Goal: Task Accomplishment & Management: Manage account settings

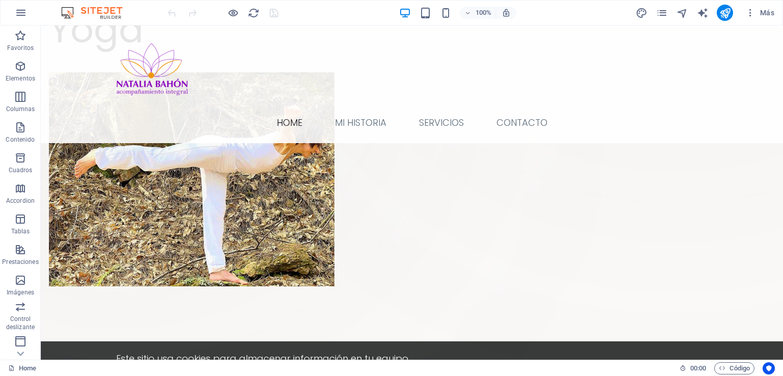
scroll to position [292, 0]
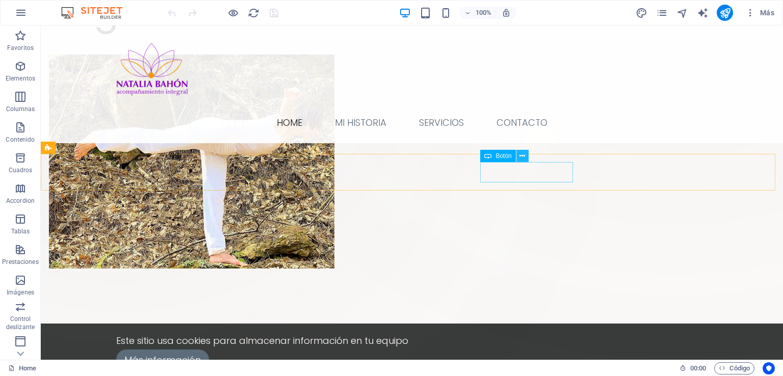
click at [523, 158] on icon at bounding box center [523, 156] width 6 height 11
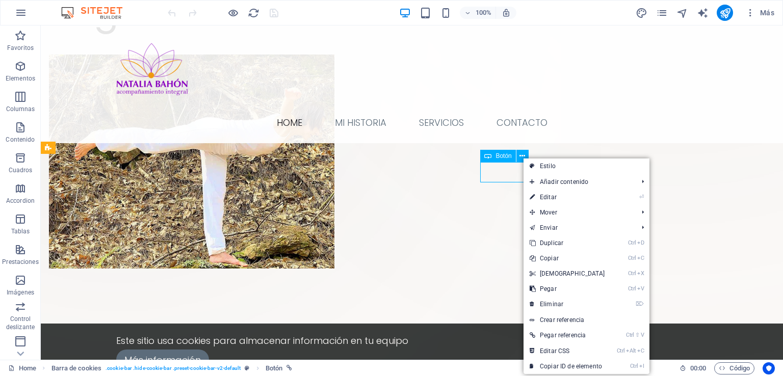
click at [510, 158] on span "Botón" at bounding box center [504, 156] width 16 height 6
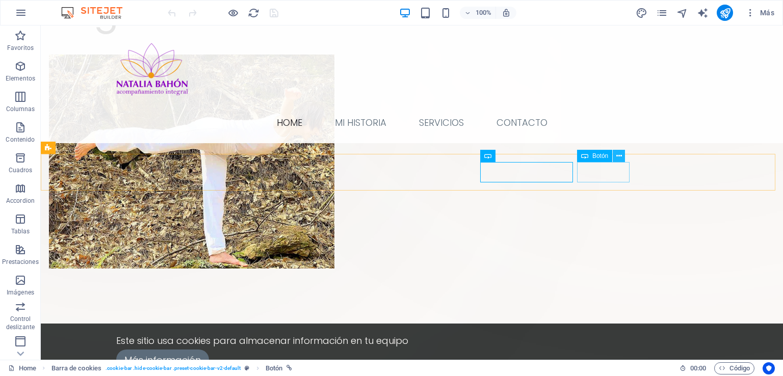
click at [619, 156] on icon at bounding box center [620, 156] width 6 height 11
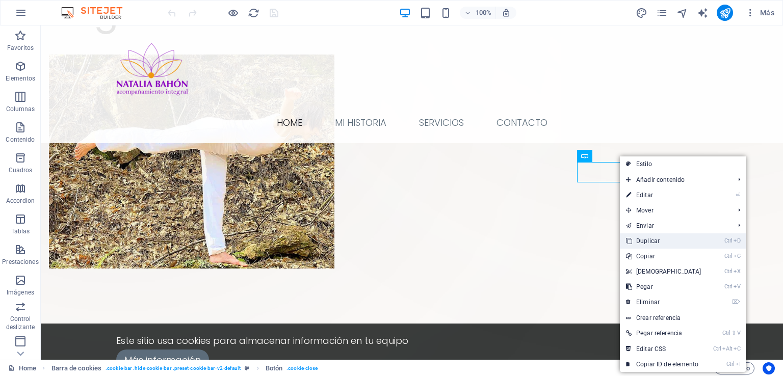
click at [651, 247] on link "Ctrl D Duplicar" at bounding box center [664, 241] width 88 height 15
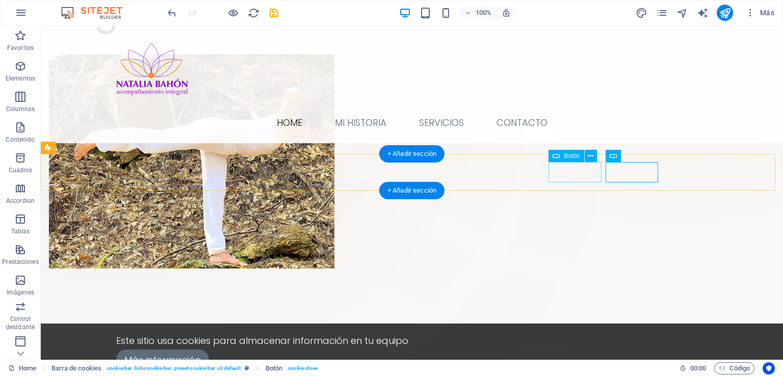
click at [580, 372] on div "Aceptar" at bounding box center [412, 382] width 592 height 20
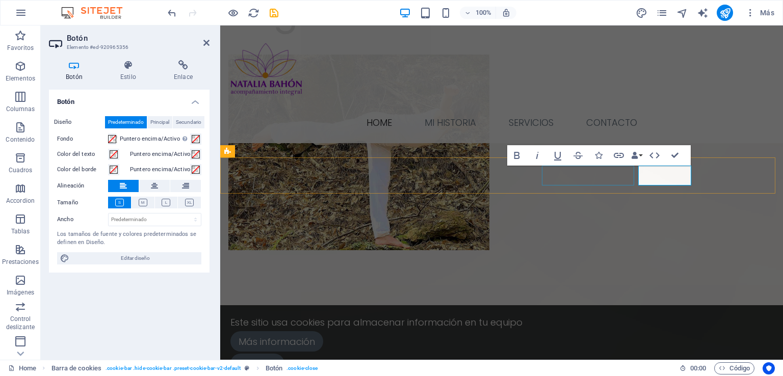
scroll to position [267, 0]
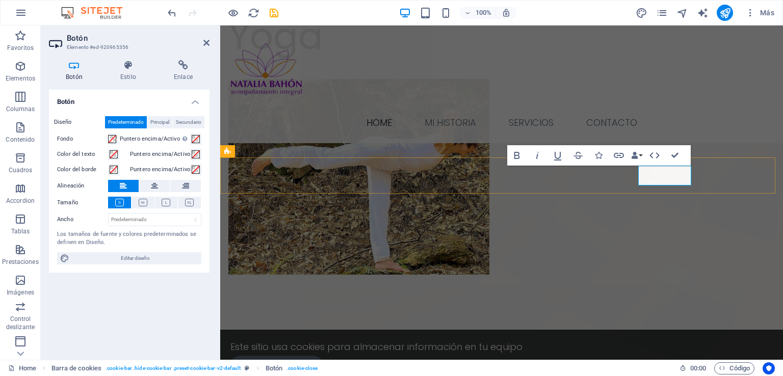
click at [570, 356] on div "Más información" at bounding box center [502, 366] width 543 height 20
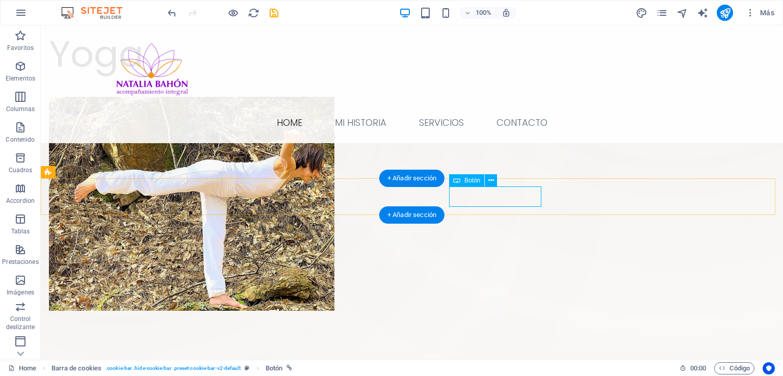
select select "4"
select select
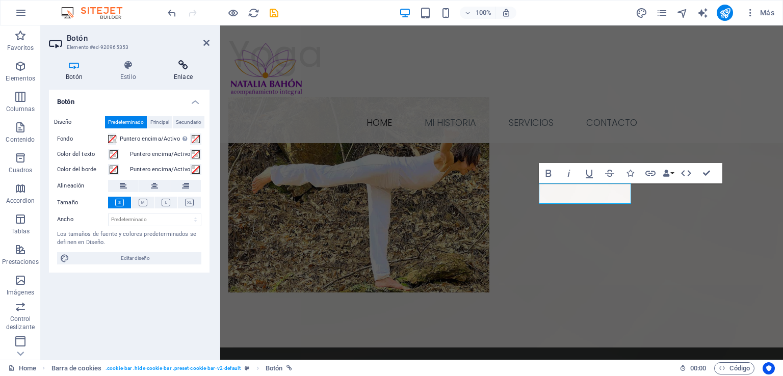
click at [179, 69] on icon at bounding box center [183, 65] width 53 height 10
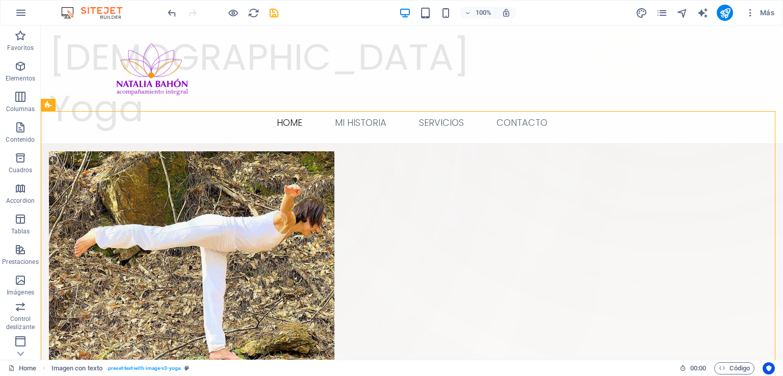
scroll to position [0, 0]
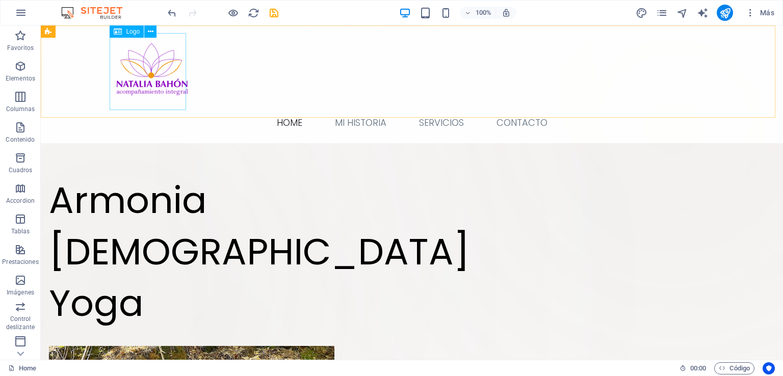
click at [143, 70] on div at bounding box center [412, 71] width 597 height 77
select select "px"
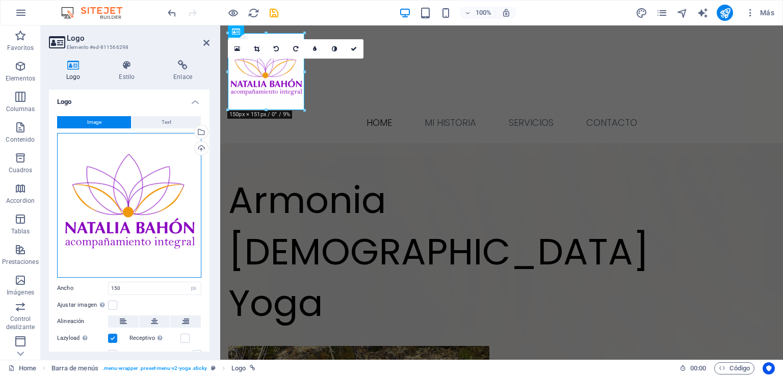
click at [126, 224] on div "Arrastra archivos aquí, haz clic para escoger archivos o selecciona archivos de…" at bounding box center [129, 205] width 144 height 145
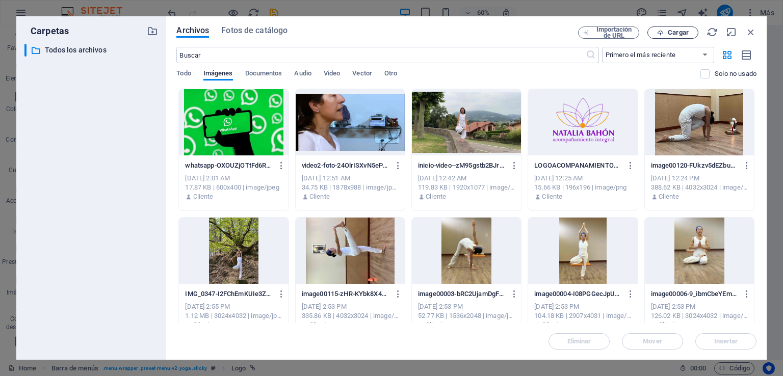
click at [675, 31] on span "Cargar" at bounding box center [678, 33] width 21 height 6
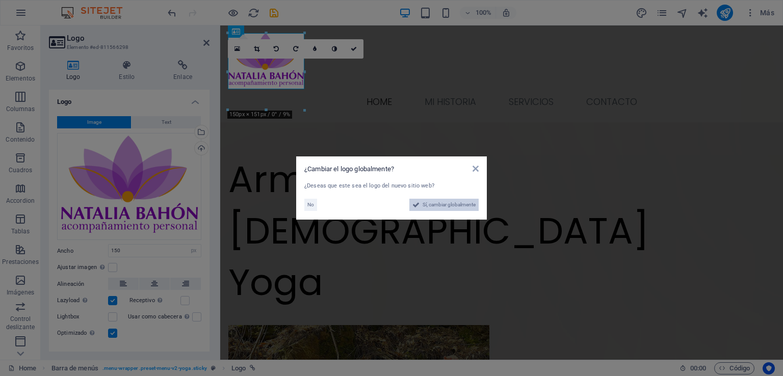
click at [436, 200] on span "Sí, cambiar globalmente" at bounding box center [449, 205] width 53 height 12
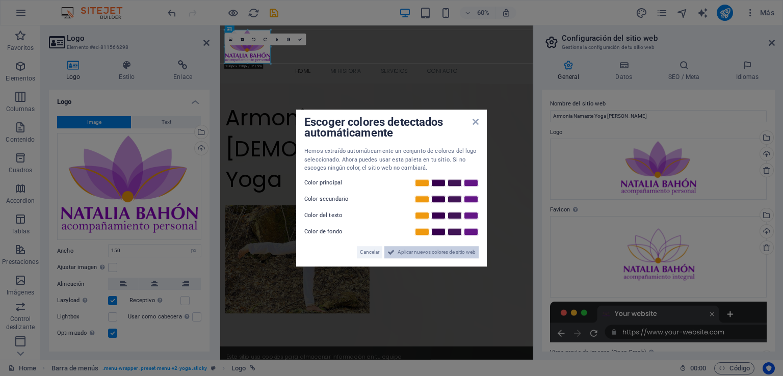
click at [418, 251] on span "Aplicar nuevos colores de sitio web" at bounding box center [437, 252] width 78 height 12
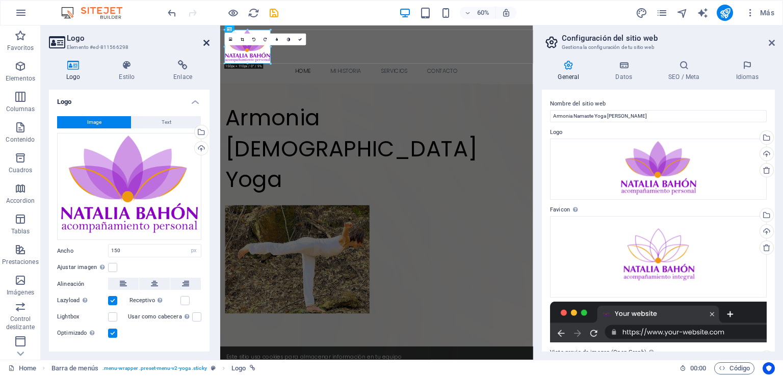
click at [205, 40] on icon at bounding box center [207, 43] width 6 height 8
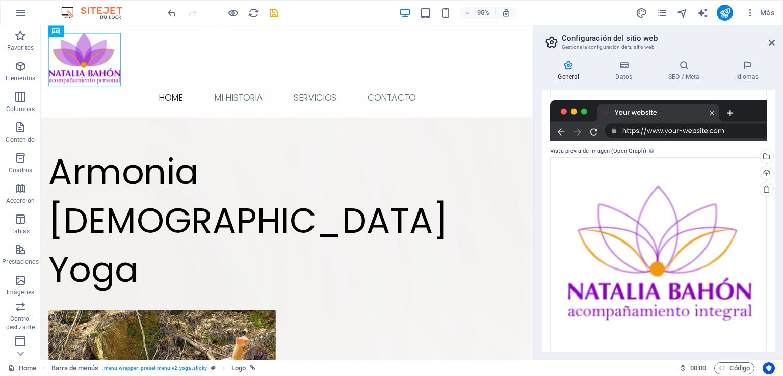
scroll to position [219, 0]
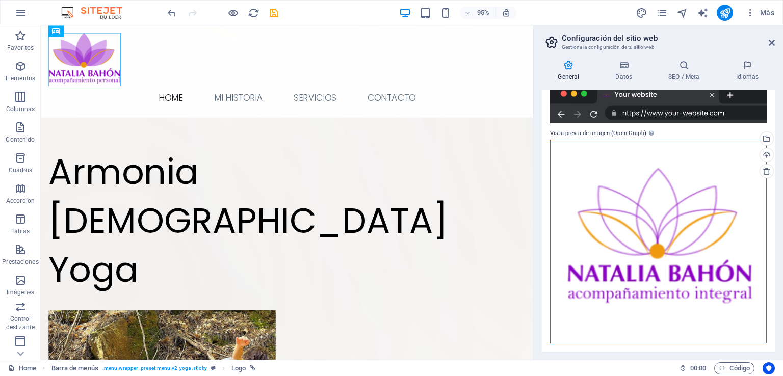
click at [647, 251] on div "Arrastra archivos aquí, haz clic para escoger archivos o selecciona archivos de…" at bounding box center [658, 242] width 217 height 204
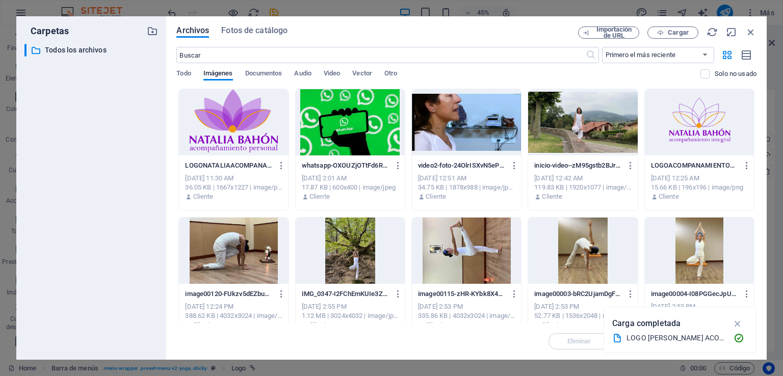
click at [235, 134] on div at bounding box center [233, 122] width 109 height 66
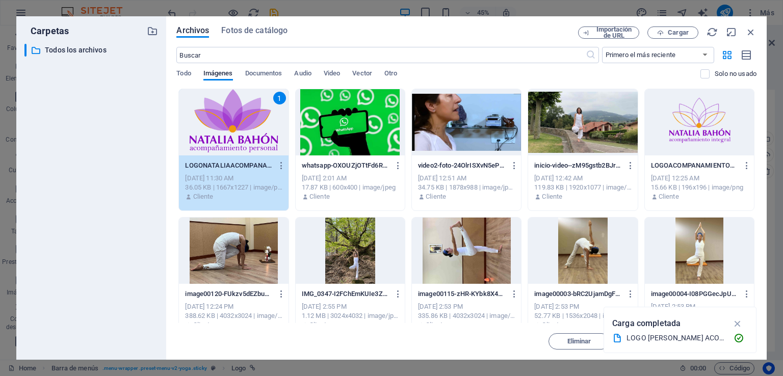
click at [235, 134] on div "1" at bounding box center [233, 122] width 109 height 66
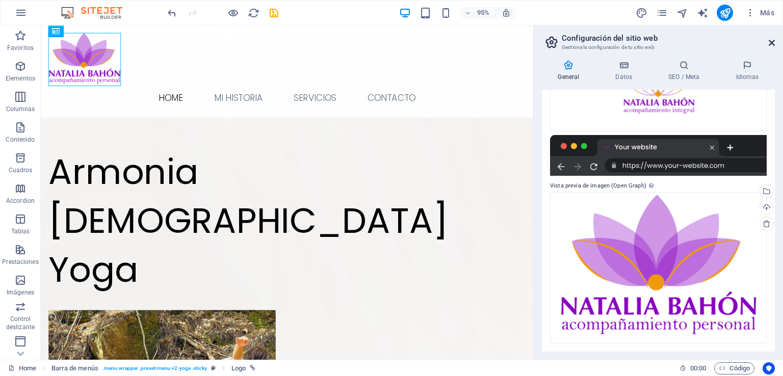
drag, startPoint x: 772, startPoint y: 43, endPoint x: 731, endPoint y: 17, distance: 48.1
click at [772, 43] on icon at bounding box center [772, 43] width 6 height 8
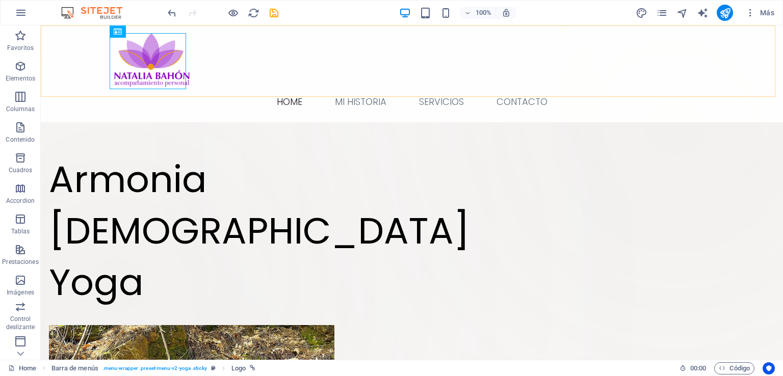
click at [772, 43] on div "Home Mi Historia Servicios Contacto" at bounding box center [412, 74] width 743 height 97
select select "header"
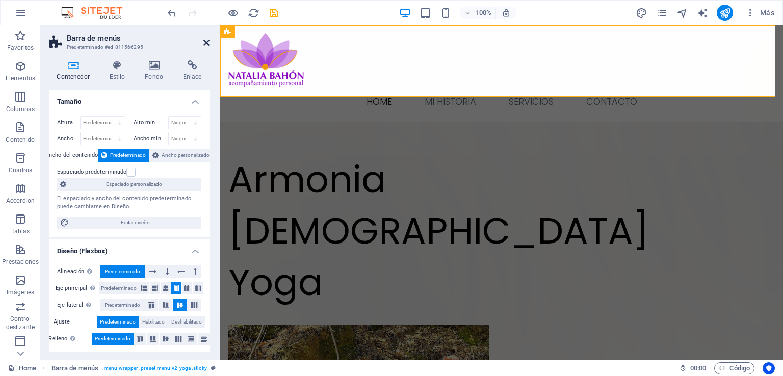
click at [206, 43] on icon at bounding box center [207, 43] width 6 height 8
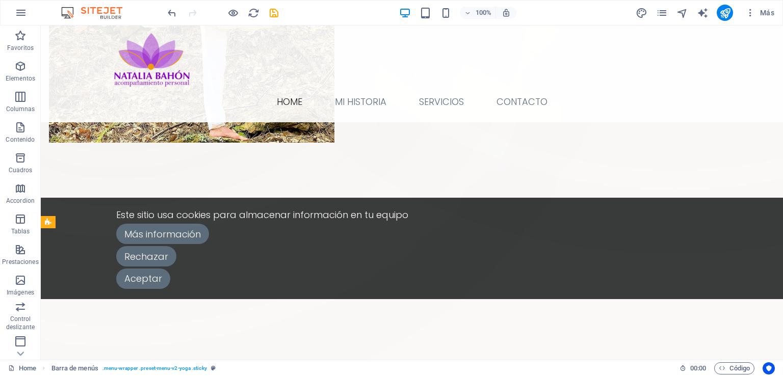
scroll to position [0, 0]
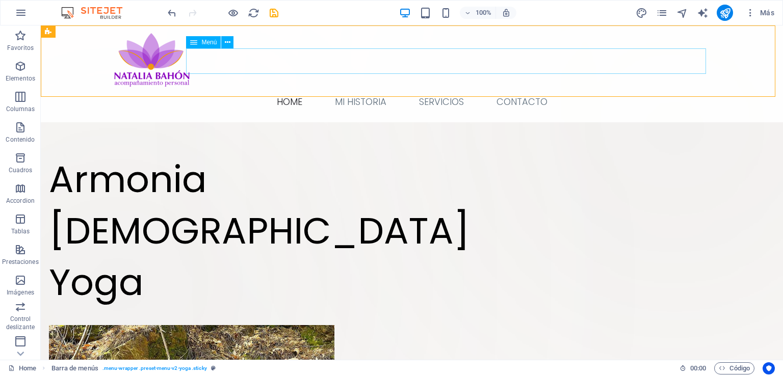
click at [286, 89] on nav "Home Mi Historia Servicios Contacto" at bounding box center [412, 102] width 597 height 26
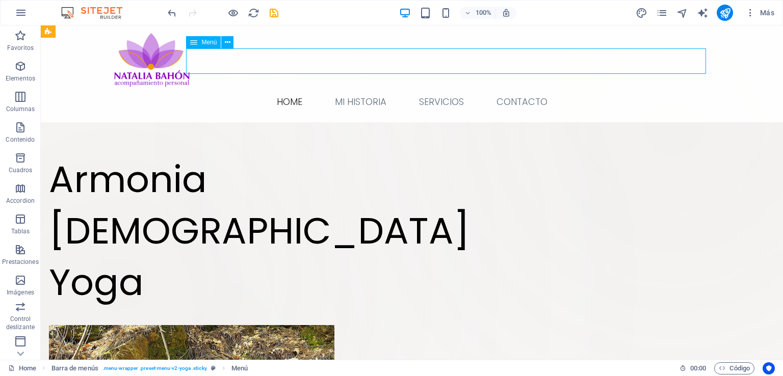
click at [286, 89] on nav "Home Mi Historia Servicios Contacto" at bounding box center [412, 102] width 597 height 26
select select
select select "1"
select select
select select "2"
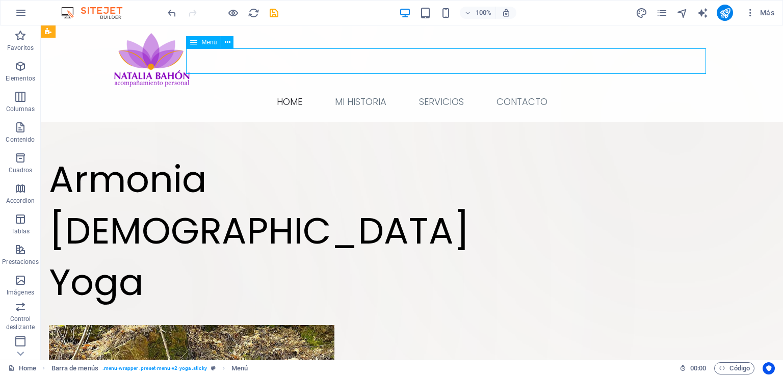
select select
select select "3"
select select
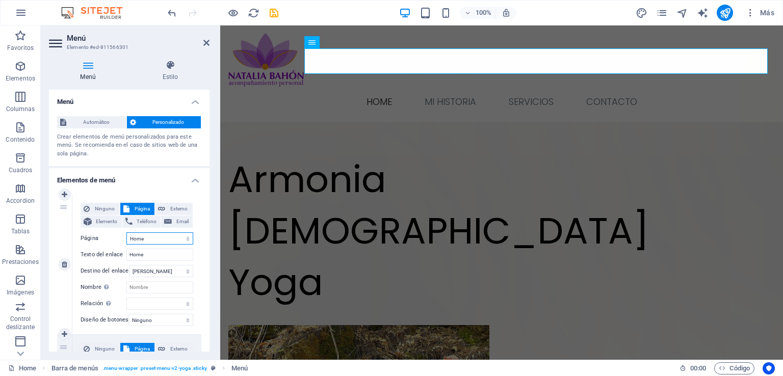
click at [150, 241] on select "Home Mi historia Servicios Contacto Aviso Legal Política de Privacidad" at bounding box center [159, 239] width 67 height 12
drag, startPoint x: 149, startPoint y: 255, endPoint x: 118, endPoint y: 258, distance: 31.3
click at [118, 258] on div "Texto del enlace Home" at bounding box center [137, 255] width 113 height 12
type input "Inic"
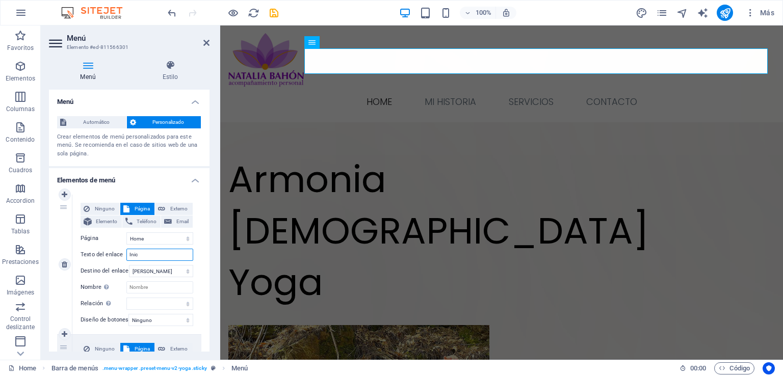
select select
type input "Inicio"
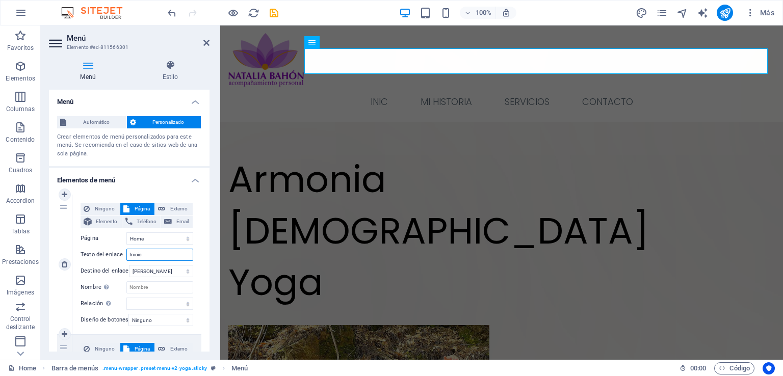
select select
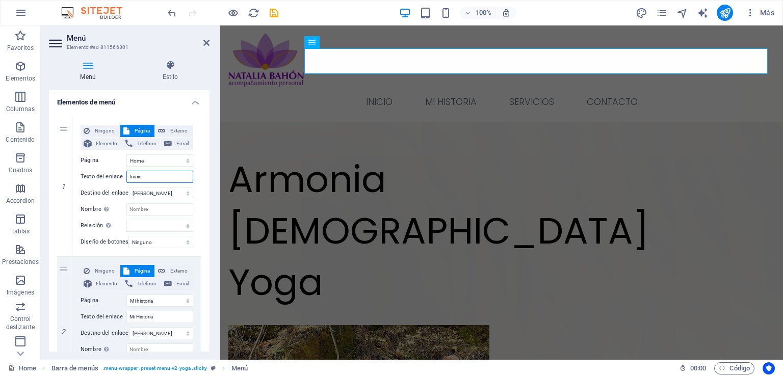
scroll to position [79, 0]
type input "Inicio"
click at [662, 11] on icon "pages" at bounding box center [662, 13] width 12 height 12
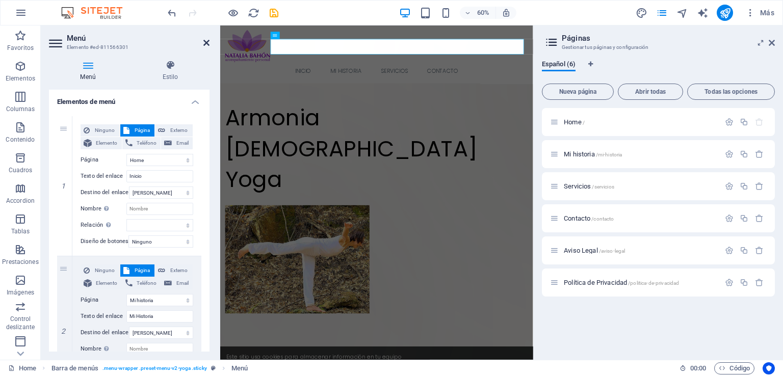
click at [206, 41] on icon at bounding box center [207, 43] width 6 height 8
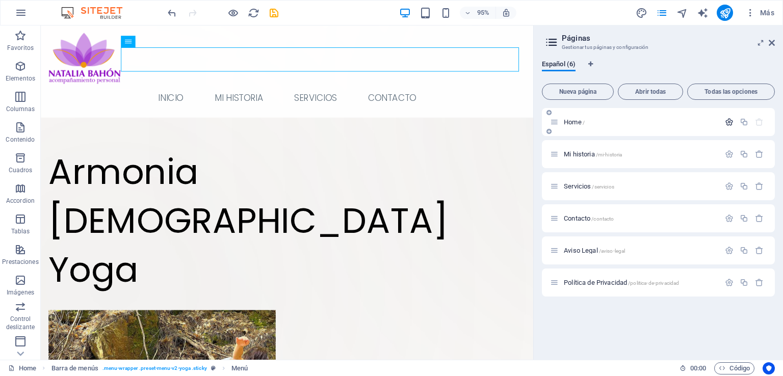
click at [725, 122] on icon "button" at bounding box center [729, 122] width 9 height 9
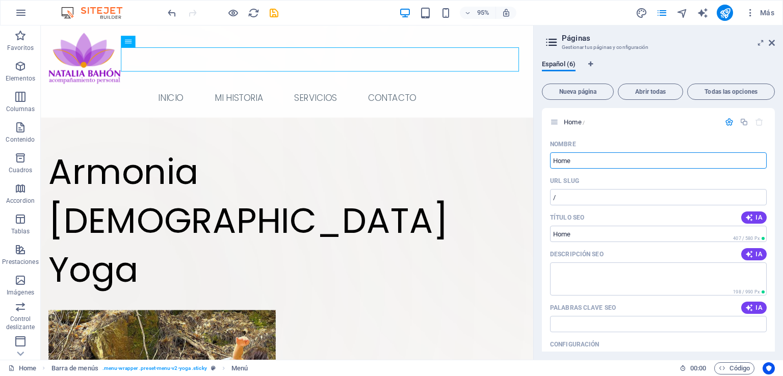
drag, startPoint x: 618, startPoint y: 186, endPoint x: 552, endPoint y: 167, distance: 68.3
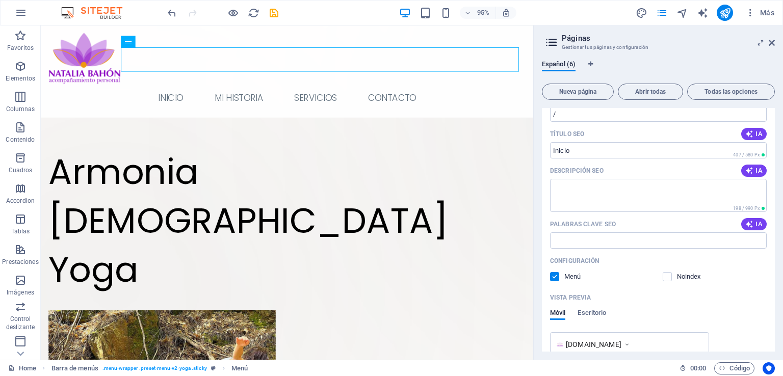
scroll to position [88, 0]
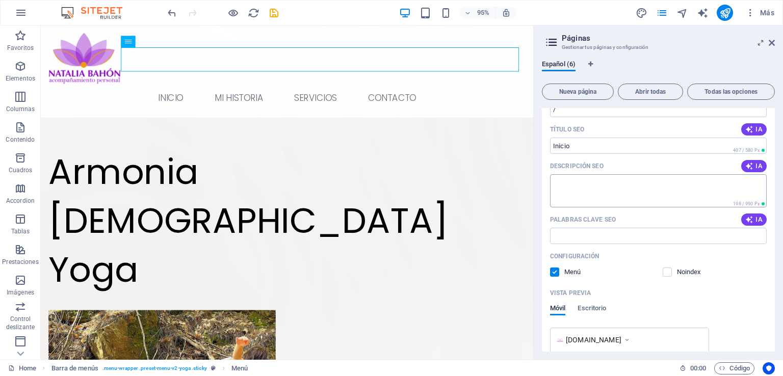
type input "Inicio"
click at [562, 181] on textarea "Descripción SEO" at bounding box center [658, 190] width 217 height 33
type textarea "Armonia Namaste Yoga"
click at [579, 235] on input "Palabras clave SEO" at bounding box center [658, 236] width 217 height 16
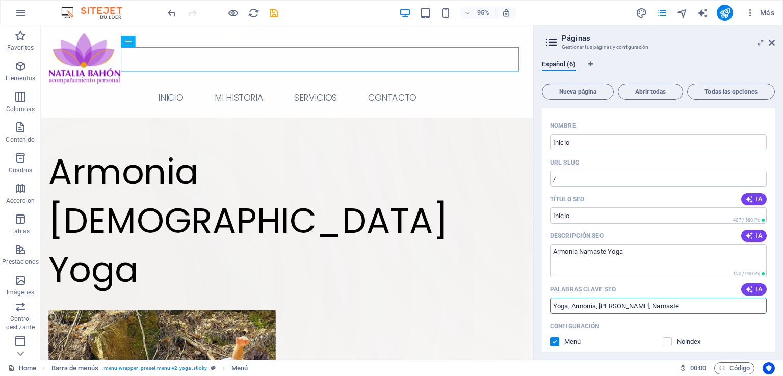
scroll to position [0, 0]
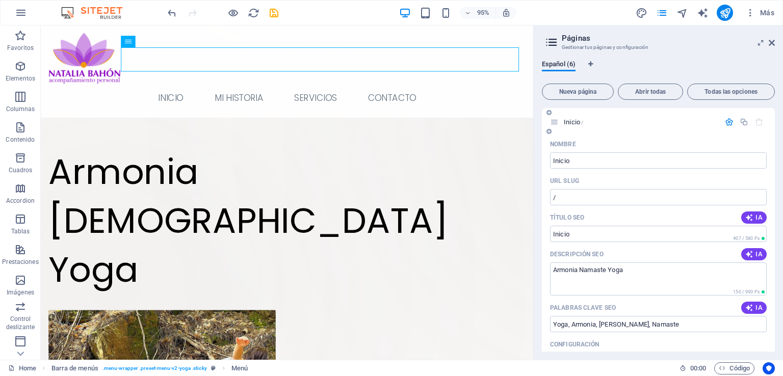
drag, startPoint x: 772, startPoint y: 189, endPoint x: 772, endPoint y: 216, distance: 27.5
click at [772, 216] on div "Nombre Inicio ​ URL SLUG / ​ Título SEO IA ​ 407 / 580 Px Descripción SEO IA Ar…" at bounding box center [658, 333] width 233 height 394
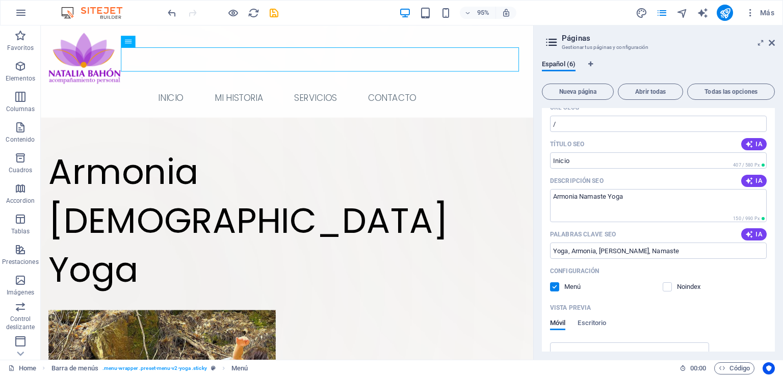
scroll to position [94, 0]
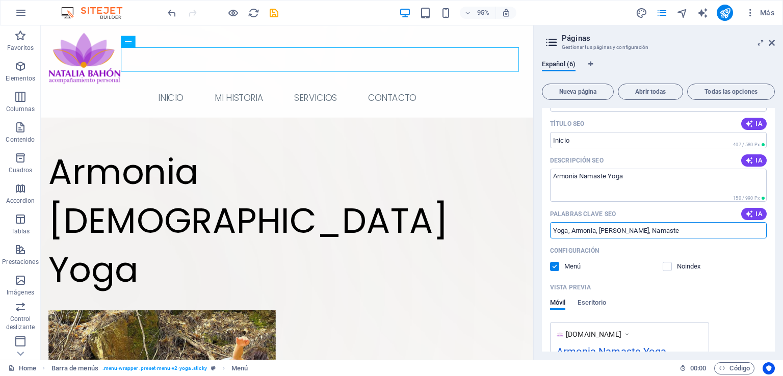
click at [669, 231] on input "Yoga, Armonia, [PERSON_NAME], Namaste" at bounding box center [658, 230] width 217 height 16
type input "Yoga, [PERSON_NAME], [PERSON_NAME], [PERSON_NAME], [PERSON_NAME]"
drag, startPoint x: 775, startPoint y: 225, endPoint x: 774, endPoint y: 231, distance: 6.2
click at [774, 231] on div "Inicio / Nombre Inicio ​ URL SLUG / ​ Título SEO IA ​ 407 / 580 Px Descripción …" at bounding box center [658, 230] width 233 height 244
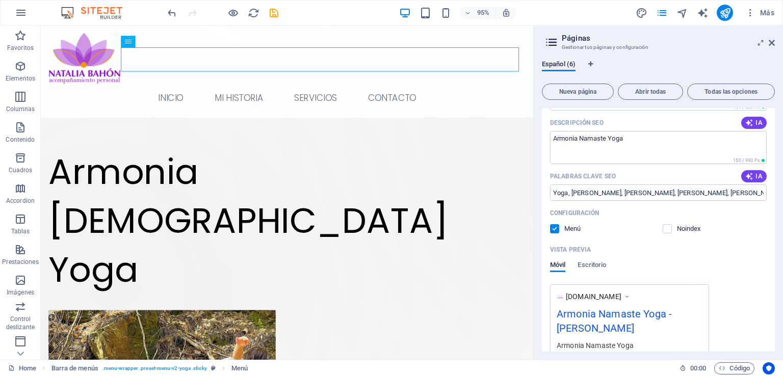
scroll to position [126, 0]
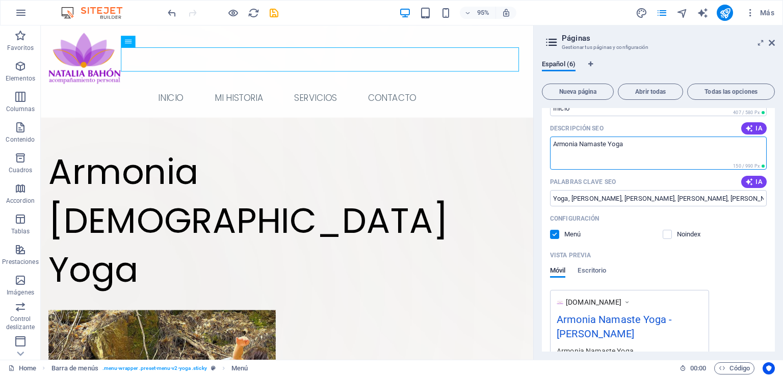
click at [637, 143] on textarea "Armonia Namaste Yoga" at bounding box center [658, 153] width 217 height 33
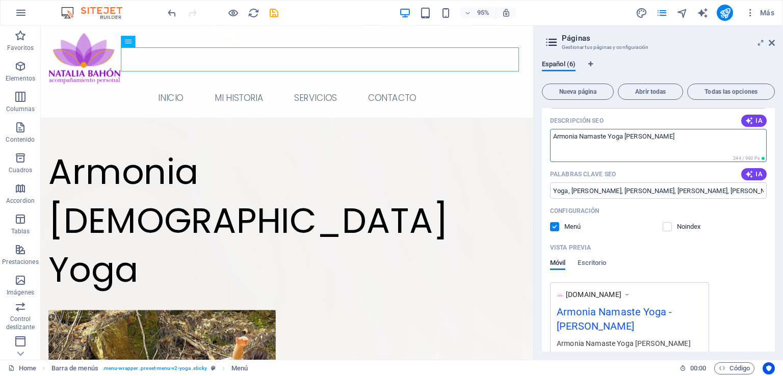
scroll to position [159, 0]
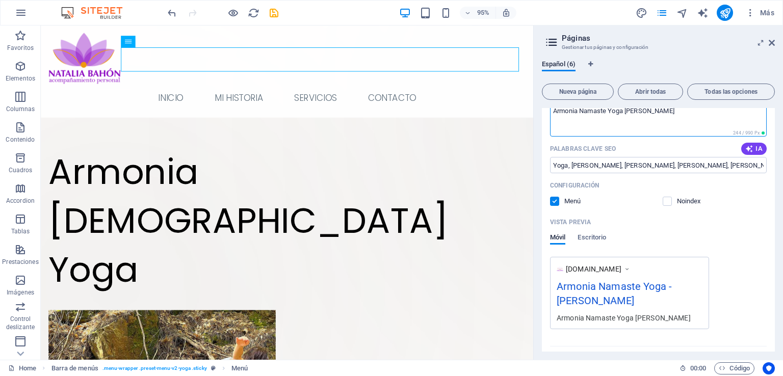
type textarea "Armonia Namaste Yoga [PERSON_NAME]"
drag, startPoint x: 775, startPoint y: 198, endPoint x: 775, endPoint y: 189, distance: 9.7
click at [775, 189] on div "Español (6) Nueva página Abrir todas Todas las opciones Inicio / Nombre Inicio …" at bounding box center [658, 206] width 249 height 308
drag, startPoint x: 775, startPoint y: 217, endPoint x: 771, endPoint y: 178, distance: 40.0
click at [771, 178] on div "Español (6) Nueva página Abrir todas Todas las opciones Inicio / Nombre Inicio …" at bounding box center [658, 206] width 249 height 308
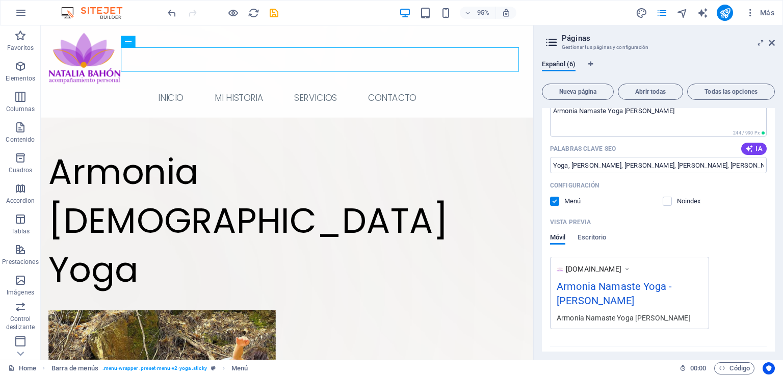
drag, startPoint x: 775, startPoint y: 199, endPoint x: 773, endPoint y: 185, distance: 13.9
click at [773, 185] on div "Inicio / Nombre Inicio ​ URL SLUG / ​ Título SEO IA ​ 407 / 580 Px Descripción …" at bounding box center [658, 230] width 233 height 244
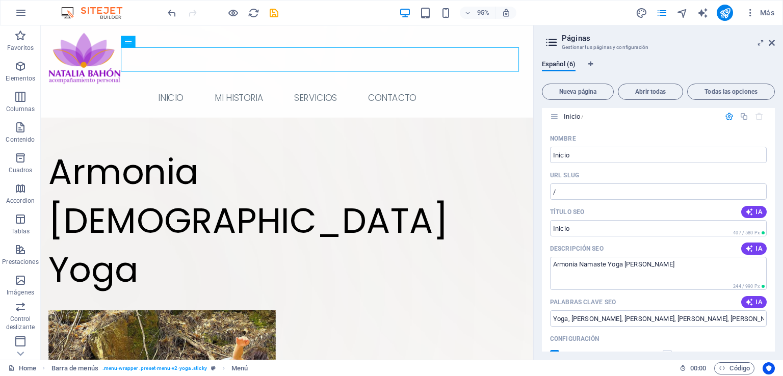
scroll to position [0, 0]
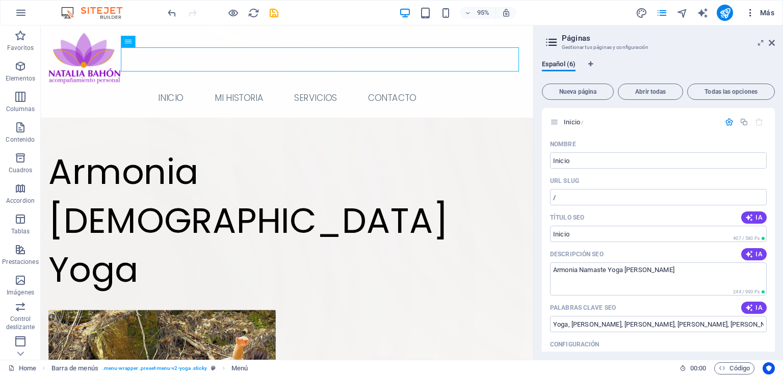
click at [752, 11] on icon "button" at bounding box center [751, 13] width 10 height 10
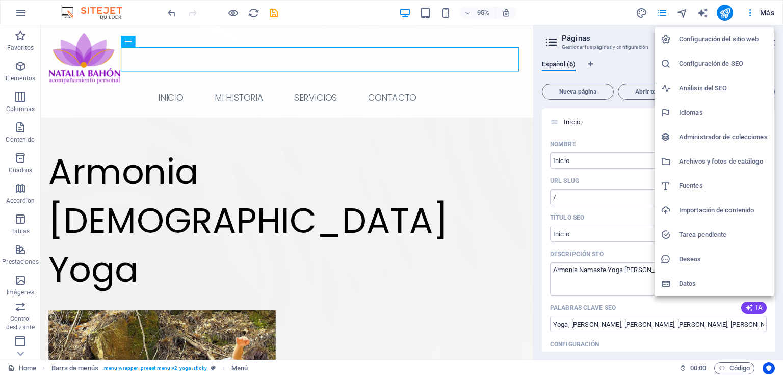
click at [703, 35] on h6 "Configuración del sitio web" at bounding box center [723, 39] width 89 height 12
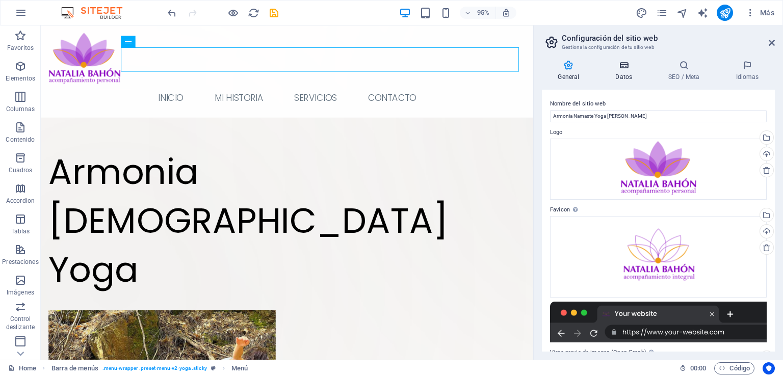
click at [623, 72] on h4 "Datos" at bounding box center [626, 70] width 53 height 21
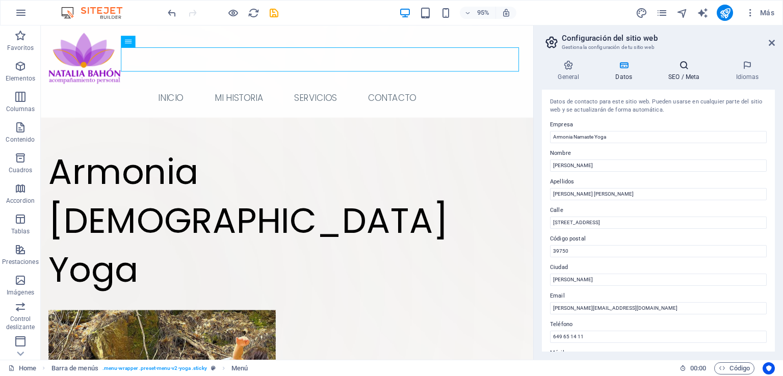
click at [681, 77] on h4 "SEO / Meta" at bounding box center [686, 70] width 67 height 21
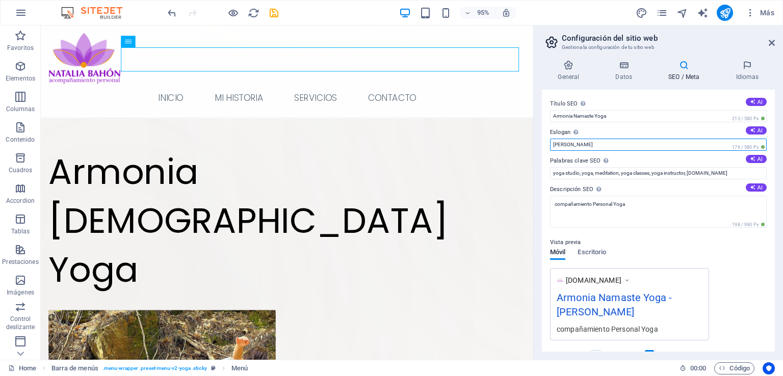
click at [602, 145] on input "[PERSON_NAME]" at bounding box center [658, 145] width 217 height 12
click at [606, 142] on input "[PERSON_NAME] Yoga [PERSON_NAME]" at bounding box center [658, 145] width 217 height 12
drag, startPoint x: 574, startPoint y: 145, endPoint x: 557, endPoint y: 145, distance: 16.8
click at [557, 145] on input "[PERSON_NAME] Yoga [PERSON_NAME]" at bounding box center [658, 145] width 217 height 12
click at [586, 144] on input "[PERSON_NAME] Yoga [PERSON_NAME]" at bounding box center [658, 145] width 217 height 12
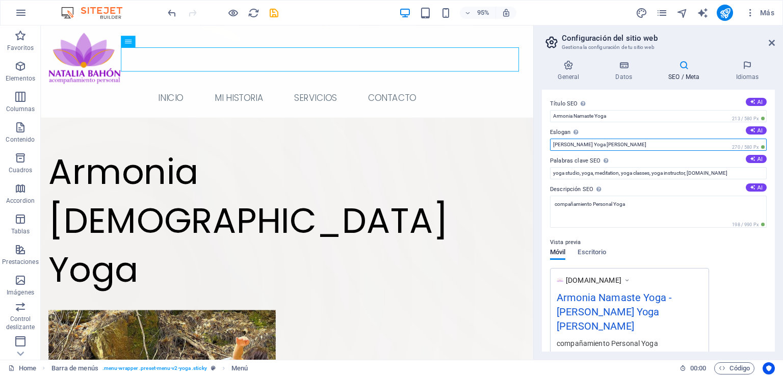
click at [681, 145] on input "[PERSON_NAME] Yoga [PERSON_NAME]" at bounding box center [658, 145] width 217 height 12
type input "[PERSON_NAME] Yoga [PERSON_NAME]"
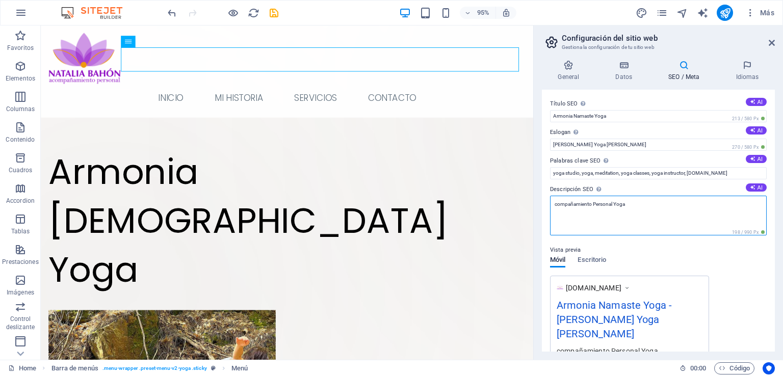
click at [631, 203] on textarea "compañamiento Personal Yoga" at bounding box center [658, 216] width 217 height 40
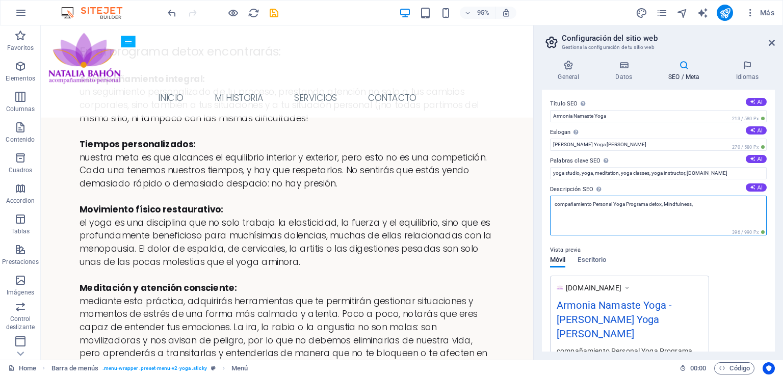
scroll to position [2208, 0]
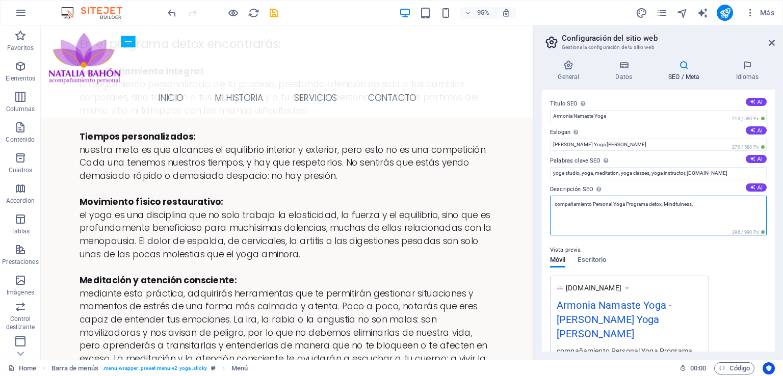
click at [555, 205] on textarea "compañamiento Personal Yoga Programa detox, Mindfulness," at bounding box center [658, 216] width 217 height 40
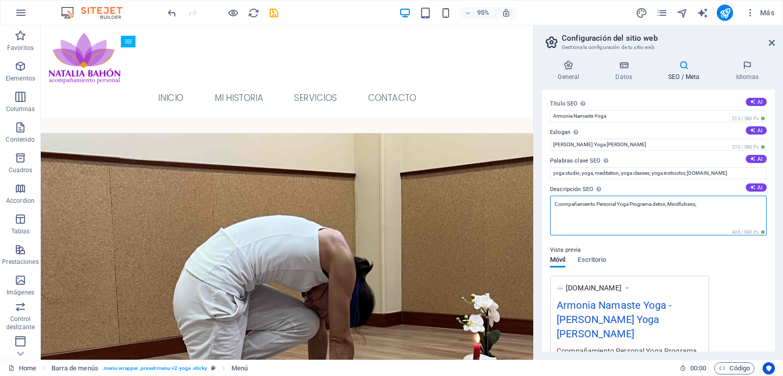
scroll to position [5295, 0]
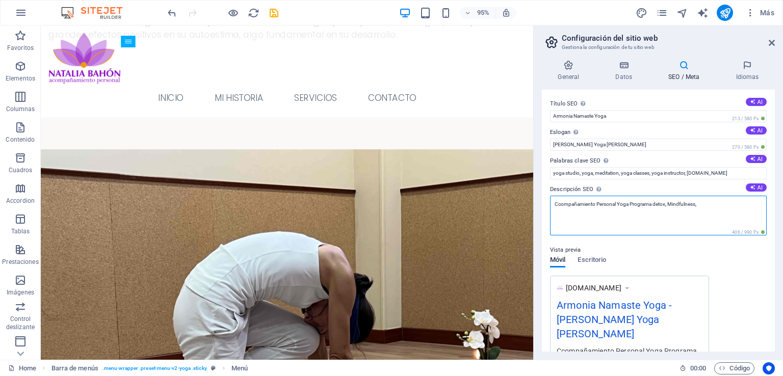
click at [704, 207] on textarea "Ccompañamiento Personal Yoga Programa detox, Mindfulness," at bounding box center [658, 216] width 217 height 40
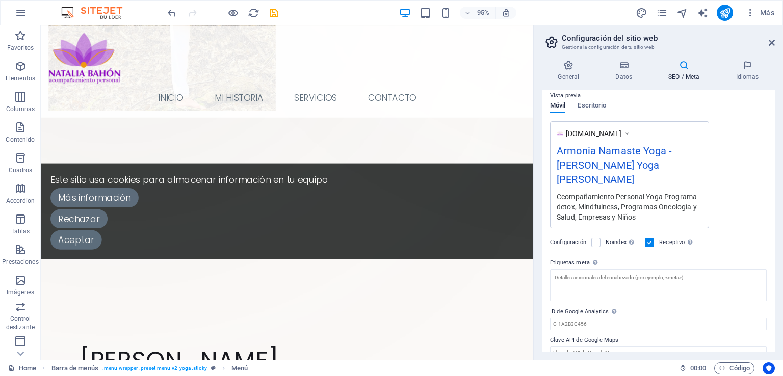
scroll to position [220, 0]
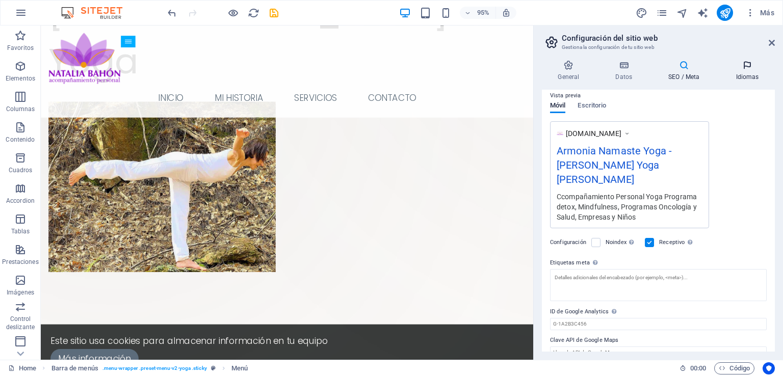
type textarea "Ccompañamiento Personal Yoga Programa detox, Mindfulness, Programas Oncología y…"
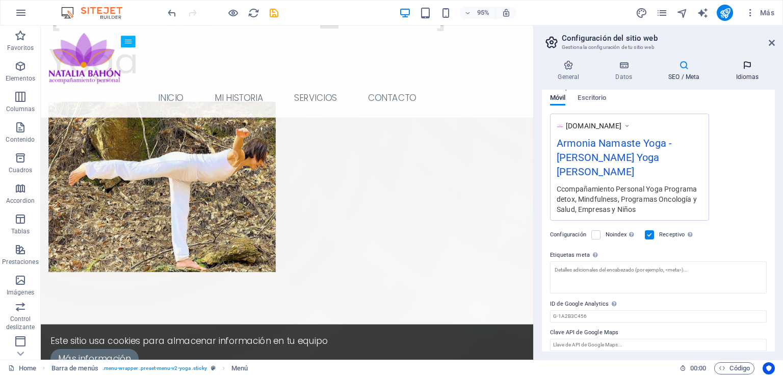
scroll to position [147, 0]
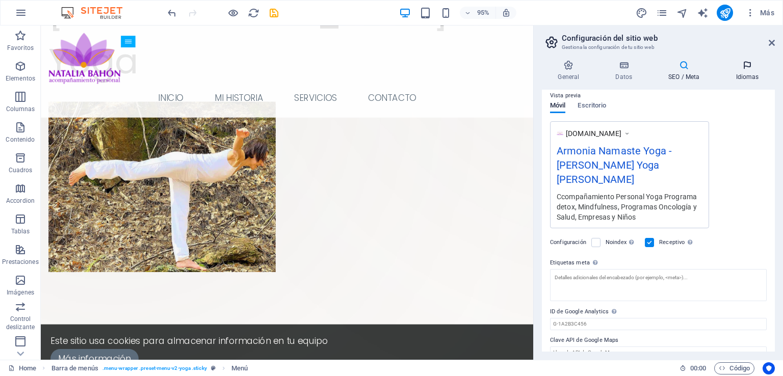
click at [742, 66] on icon at bounding box center [747, 65] width 55 height 10
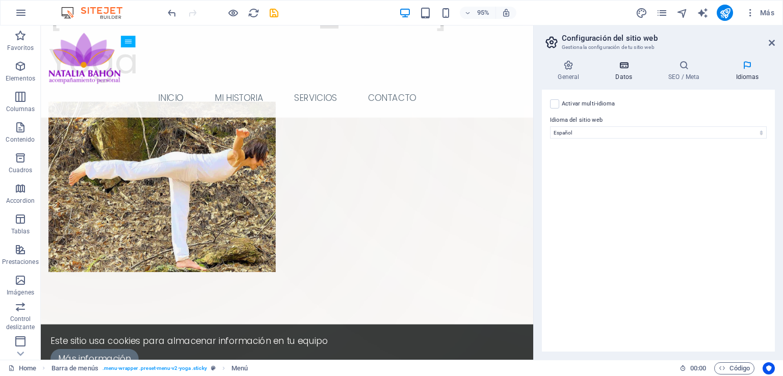
click at [620, 68] on icon at bounding box center [624, 65] width 49 height 10
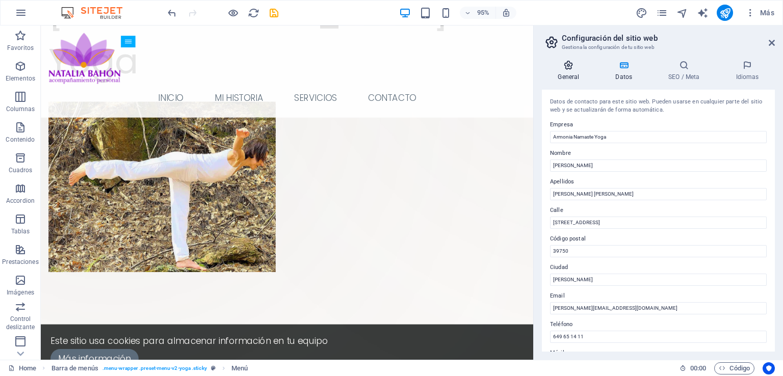
click at [567, 70] on icon at bounding box center [569, 65] width 54 height 10
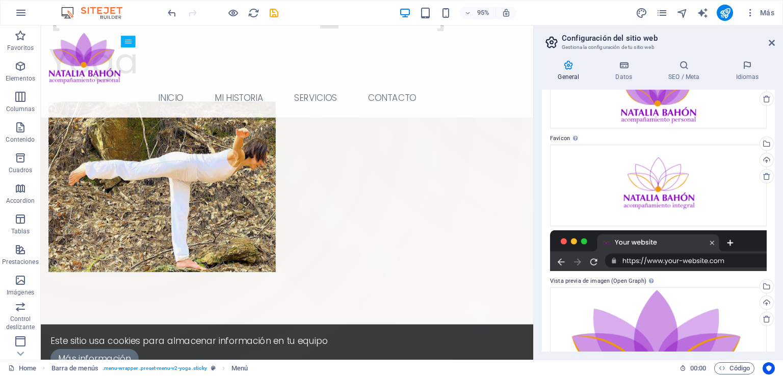
scroll to position [90, 0]
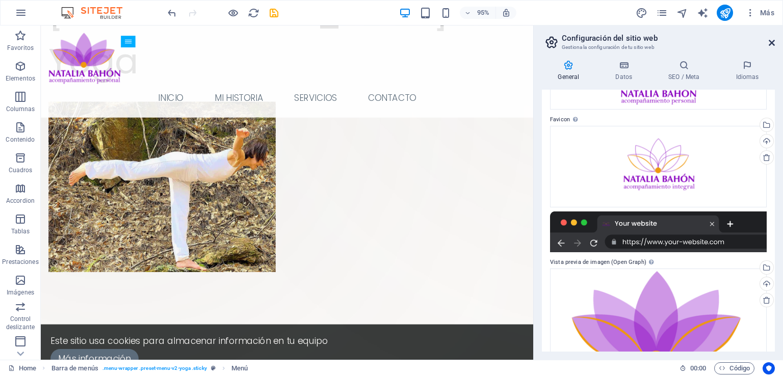
click at [771, 43] on icon at bounding box center [772, 43] width 6 height 8
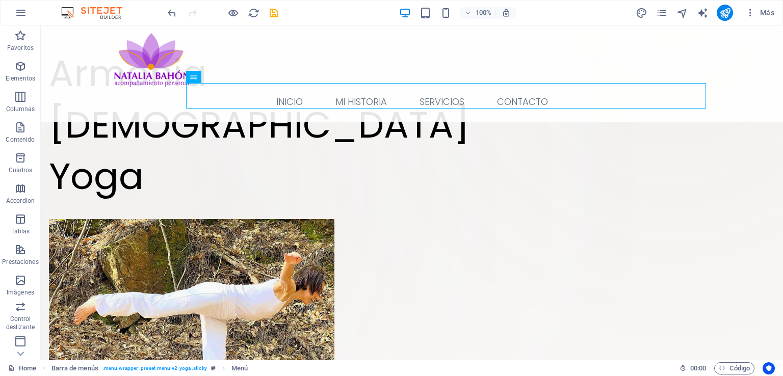
scroll to position [88, 0]
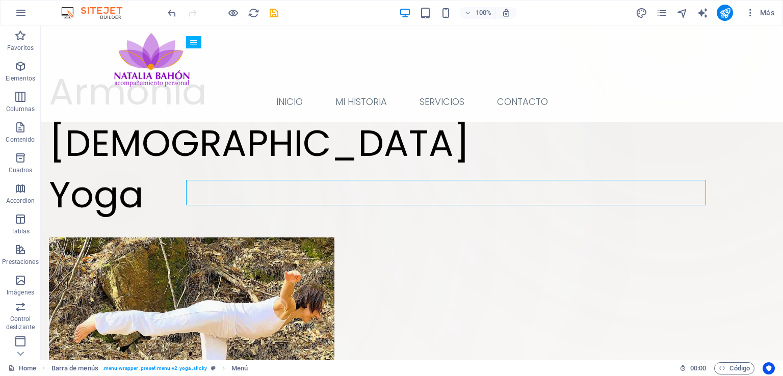
click at [670, 13] on div "Más" at bounding box center [707, 13] width 143 height 16
click at [662, 13] on icon "pages" at bounding box center [662, 13] width 12 height 12
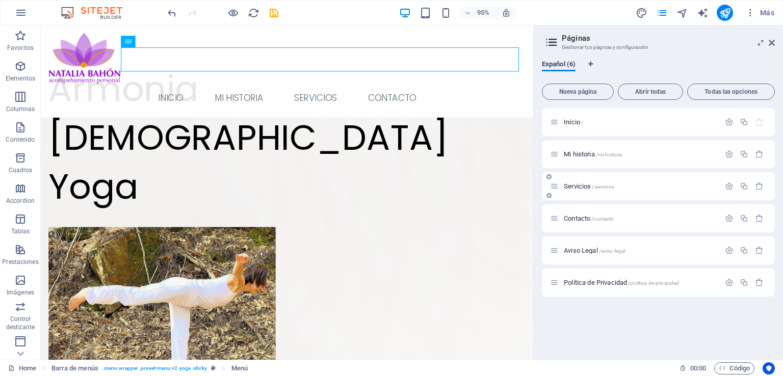
click at [582, 185] on span "Servicios /servicios" at bounding box center [589, 187] width 50 height 8
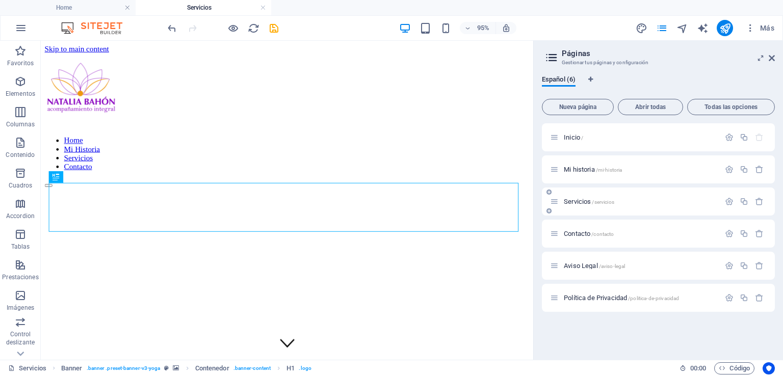
scroll to position [0, 0]
click at [770, 58] on icon at bounding box center [772, 58] width 6 height 8
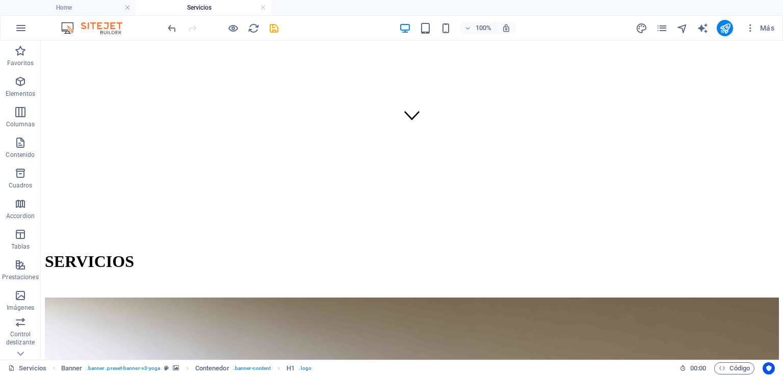
scroll to position [227, 0]
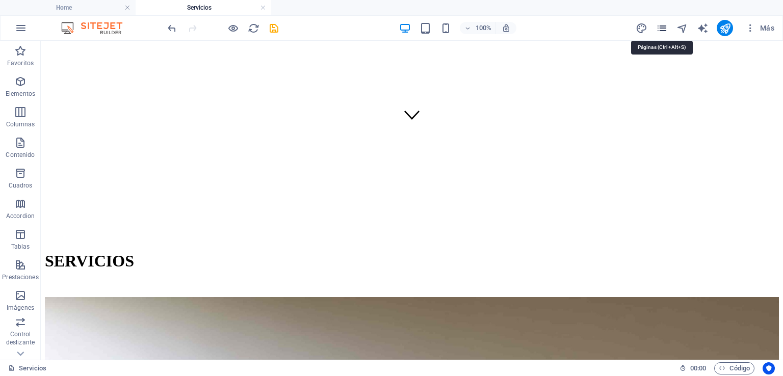
click at [663, 27] on icon "pages" at bounding box center [662, 28] width 12 height 12
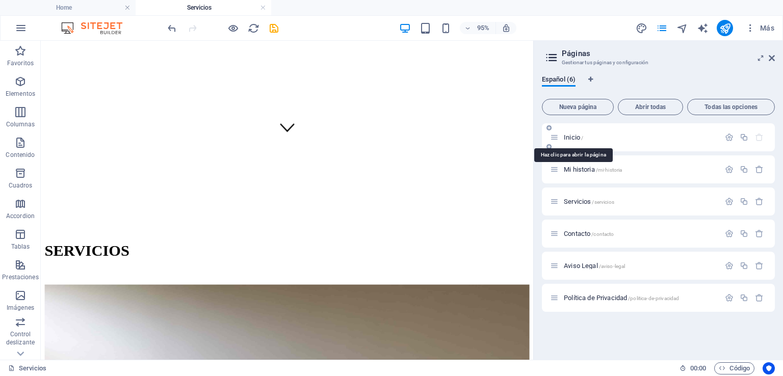
click at [573, 137] on span "Inicio /" at bounding box center [573, 138] width 19 height 8
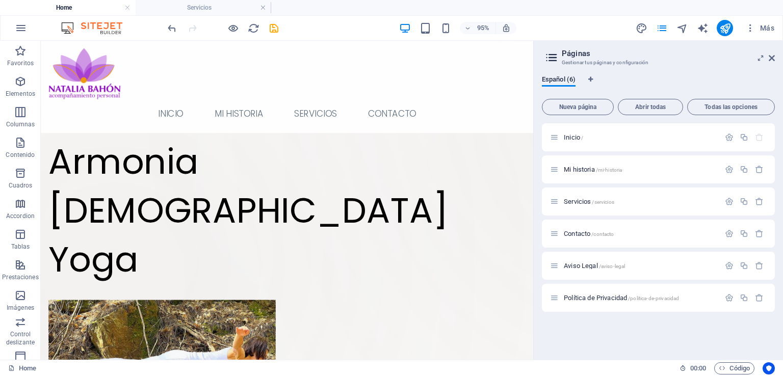
scroll to position [46, 0]
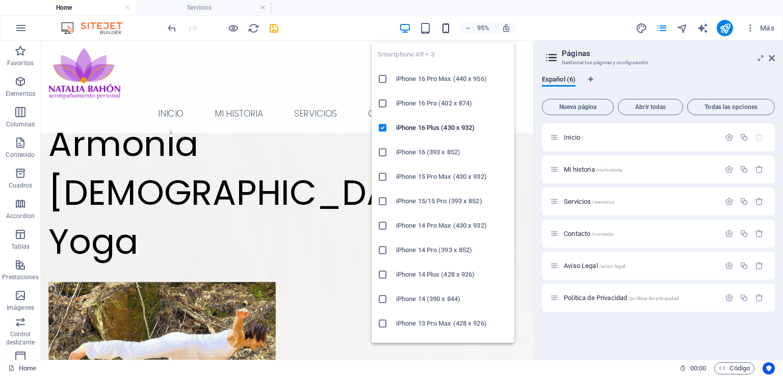
click at [446, 28] on icon "button" at bounding box center [446, 28] width 12 height 12
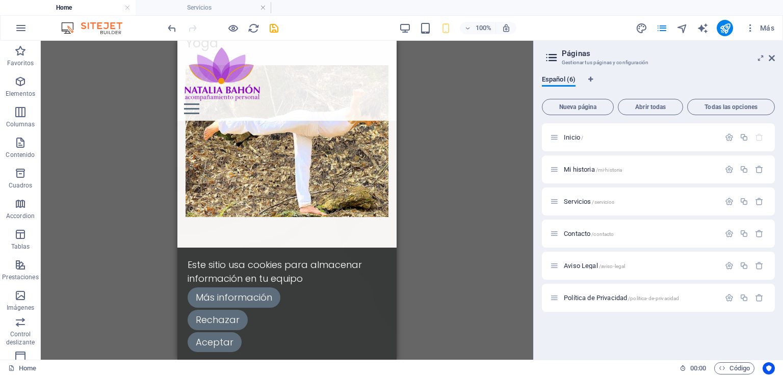
scroll to position [0, 0]
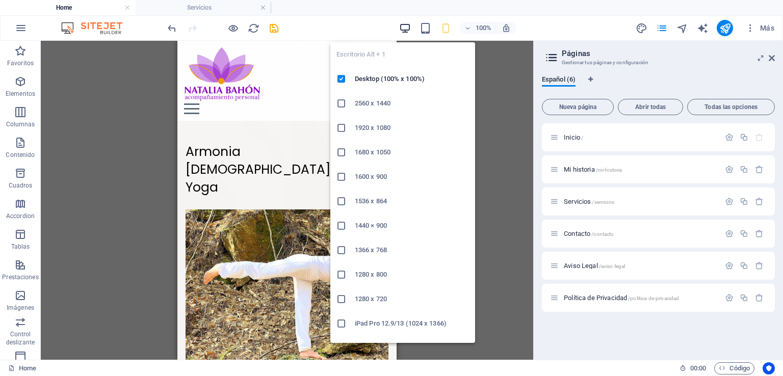
click at [403, 28] on icon "button" at bounding box center [405, 28] width 12 height 12
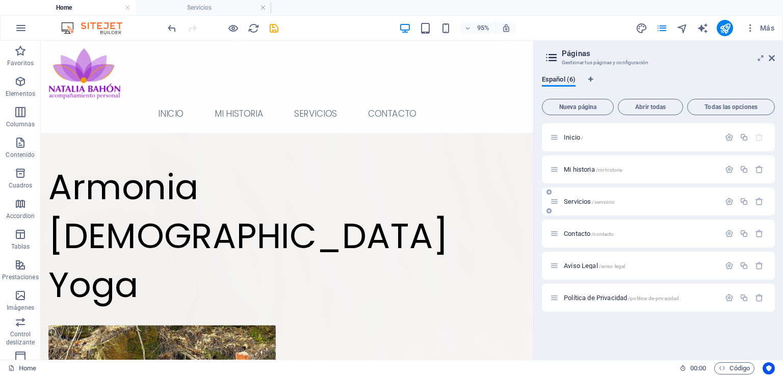
click at [579, 204] on span "Servicios /servicios" at bounding box center [589, 202] width 50 height 8
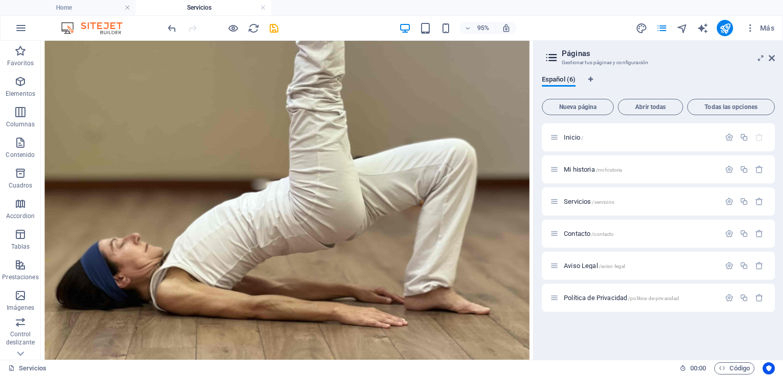
scroll to position [761, 0]
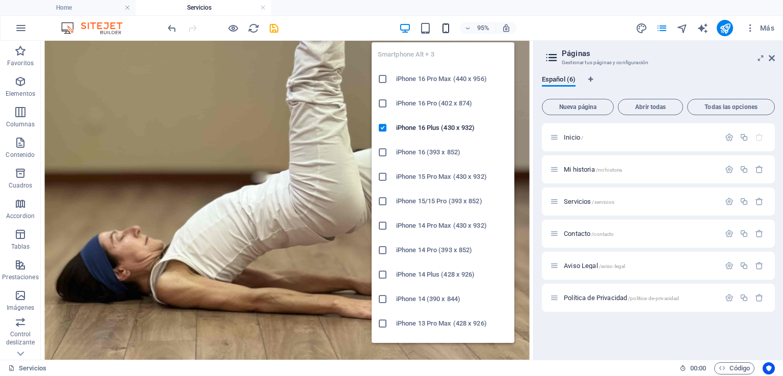
click at [449, 28] on icon "button" at bounding box center [446, 28] width 12 height 12
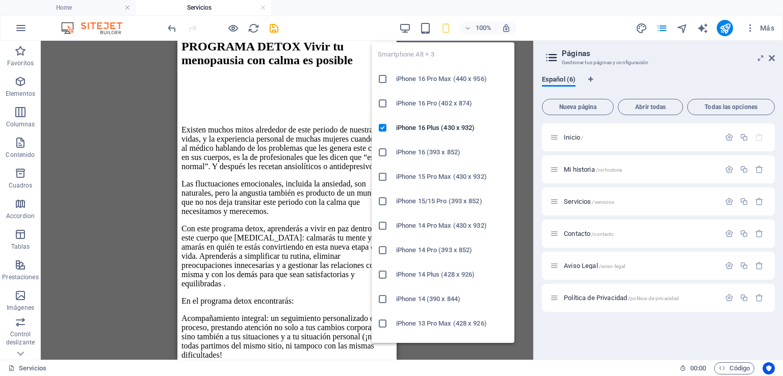
click at [427, 74] on h6 "iPhone 16 Pro Max (440 x 956)" at bounding box center [452, 79] width 112 height 12
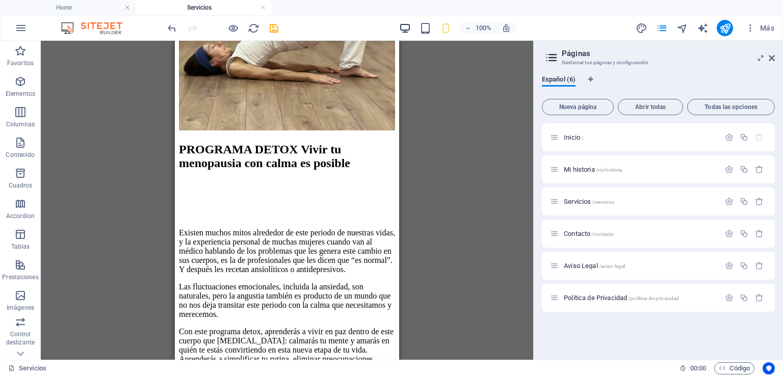
scroll to position [0, 0]
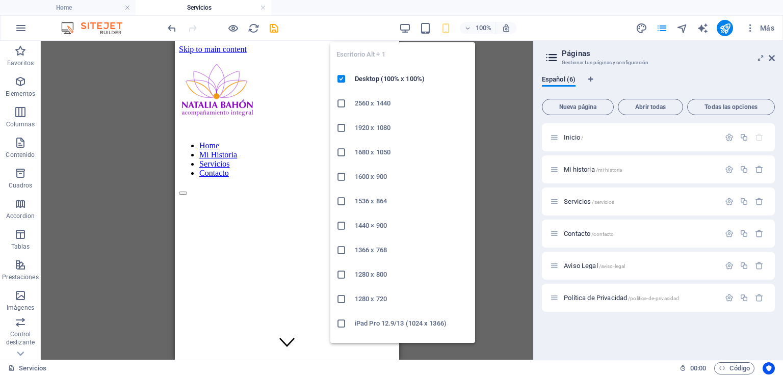
click at [383, 322] on h6 "iPad Pro 12.9/13 (1024 x 1366)" at bounding box center [412, 324] width 114 height 12
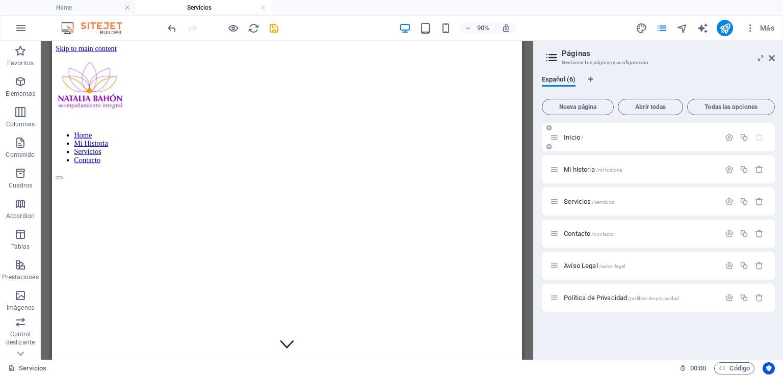
click at [575, 139] on span "Inicio /" at bounding box center [573, 138] width 19 height 8
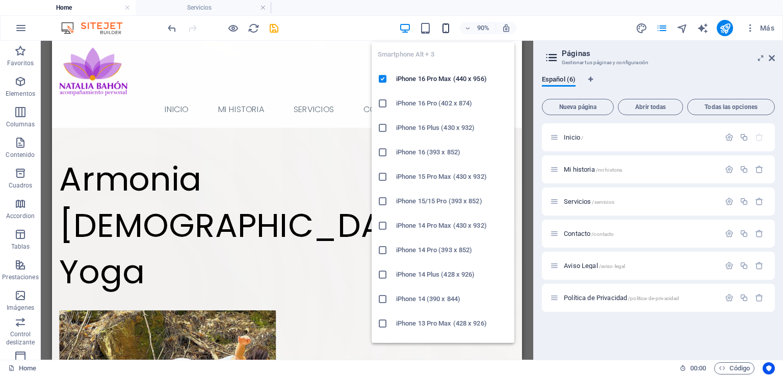
click at [445, 26] on icon "button" at bounding box center [446, 28] width 12 height 12
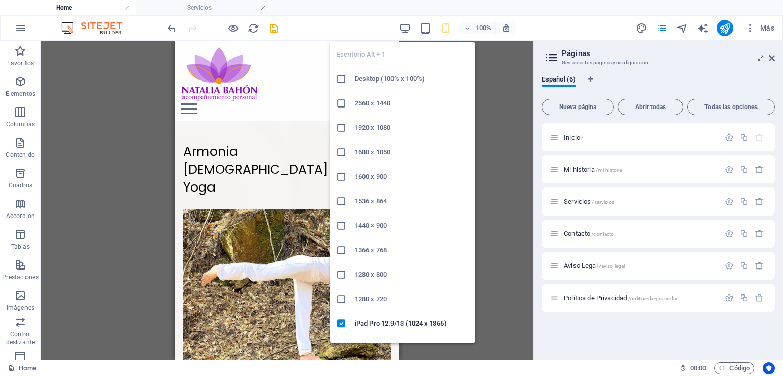
click at [342, 103] on icon at bounding box center [342, 103] width 10 height 10
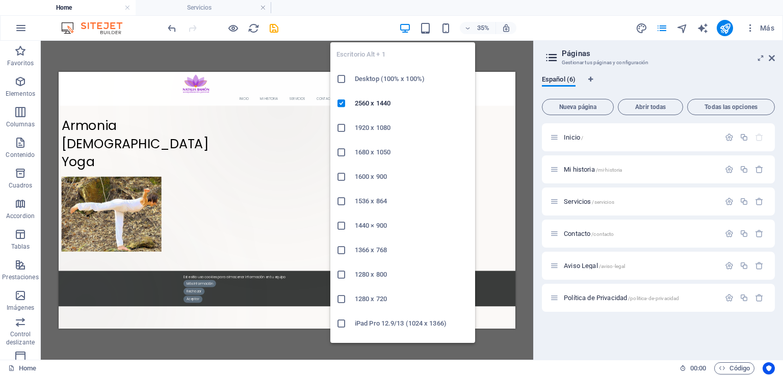
click at [369, 81] on h6 "Desktop (100% x 100%)" at bounding box center [412, 79] width 114 height 12
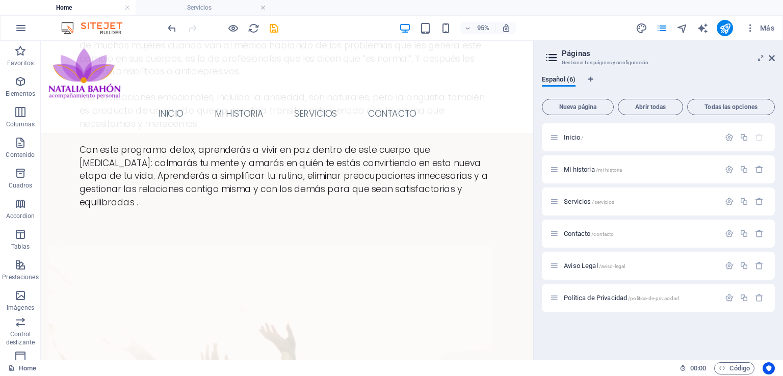
scroll to position [903, 0]
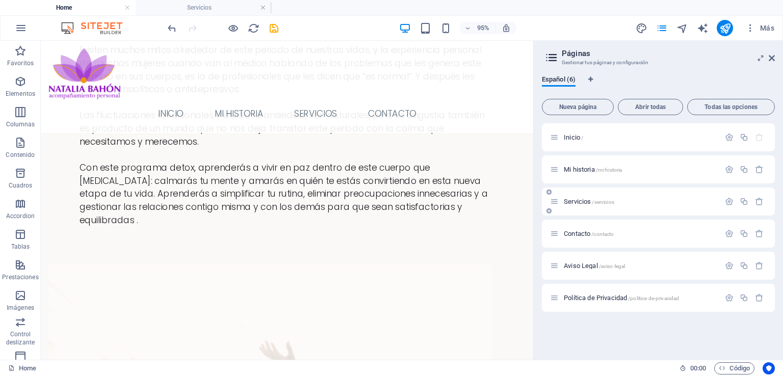
click at [582, 202] on span "Servicios /servicios" at bounding box center [589, 202] width 50 height 8
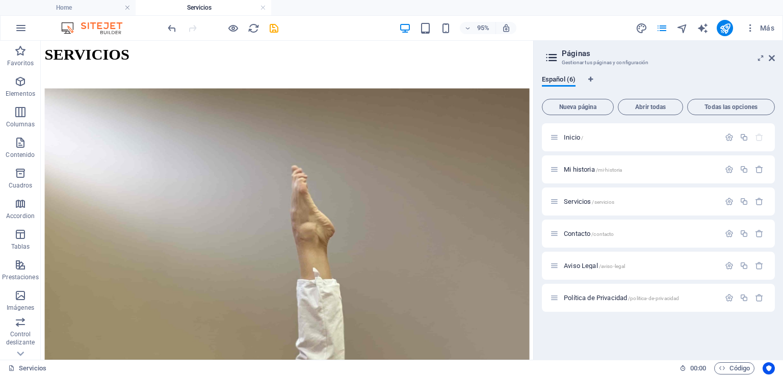
scroll to position [341, 0]
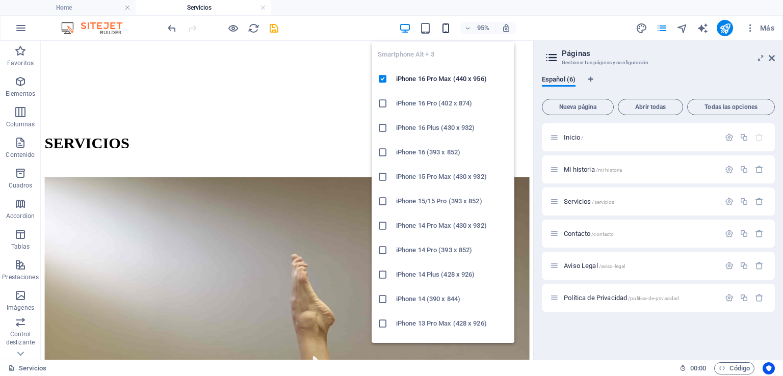
click at [445, 27] on icon "button" at bounding box center [446, 28] width 12 height 12
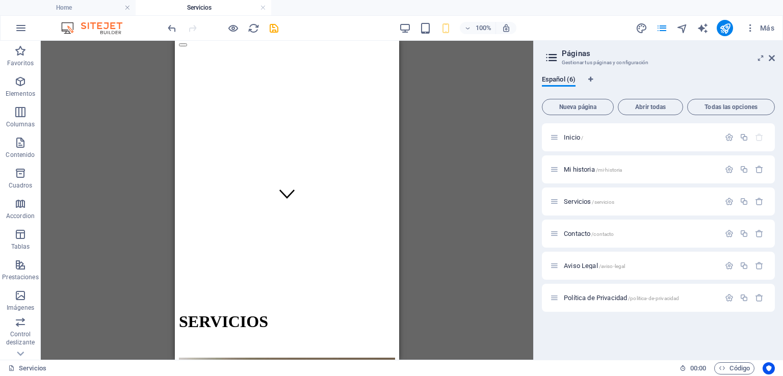
scroll to position [0, 0]
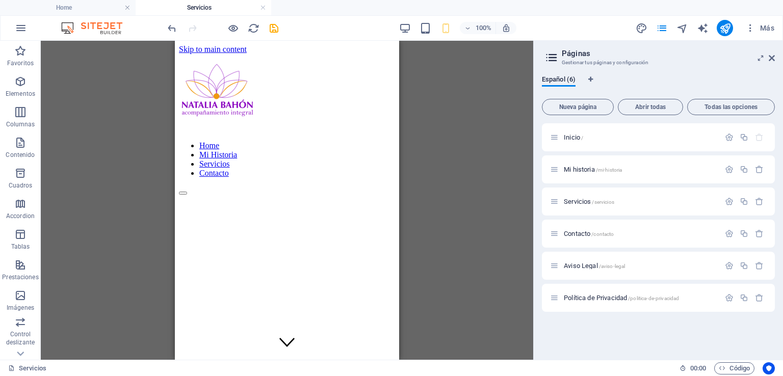
drag, startPoint x: 396, startPoint y: 311, endPoint x: 576, endPoint y: 72, distance: 299.3
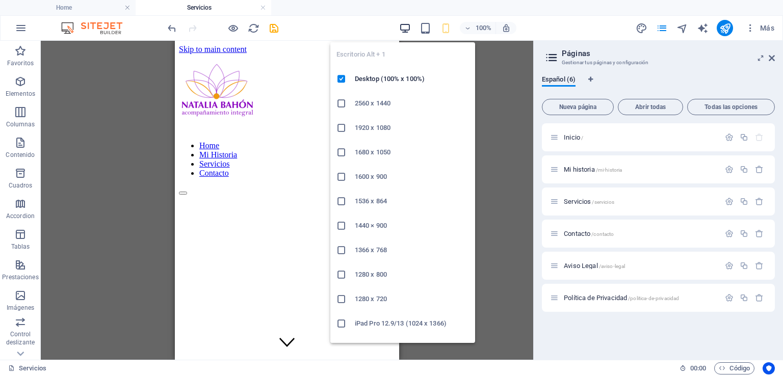
click at [404, 28] on icon "button" at bounding box center [405, 28] width 12 height 12
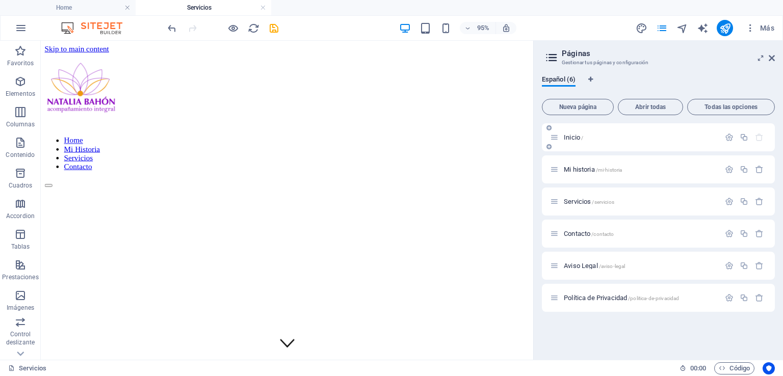
click at [575, 135] on span "Inicio /" at bounding box center [573, 138] width 19 height 8
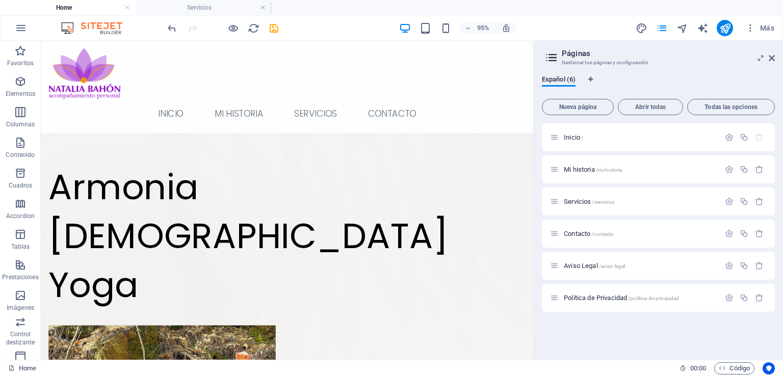
drag, startPoint x: 555, startPoint y: 100, endPoint x: 573, endPoint y: 61, distance: 43.1
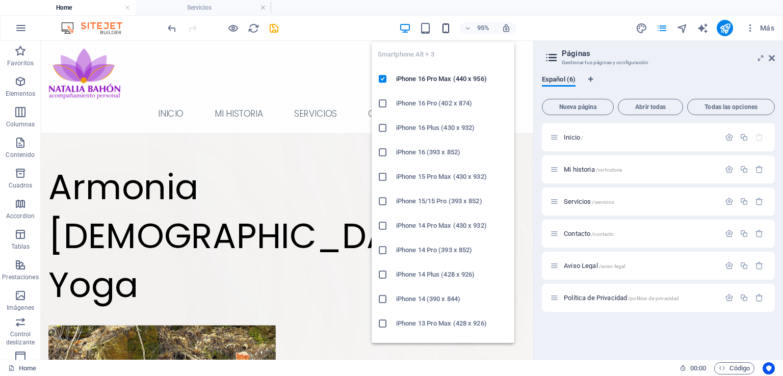
click at [443, 26] on icon "button" at bounding box center [446, 28] width 12 height 12
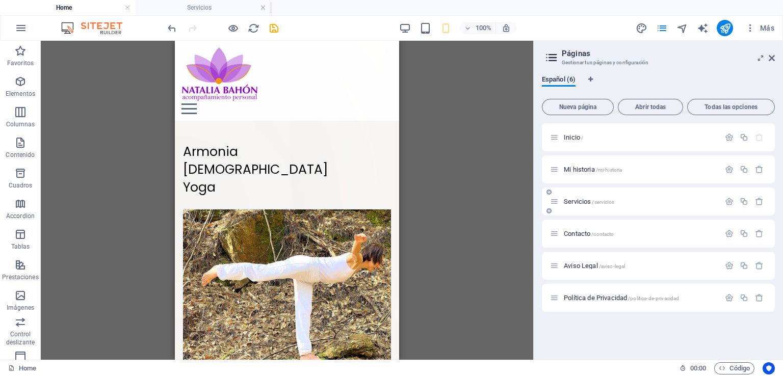
click at [584, 204] on span "Servicios /servicios" at bounding box center [589, 202] width 50 height 8
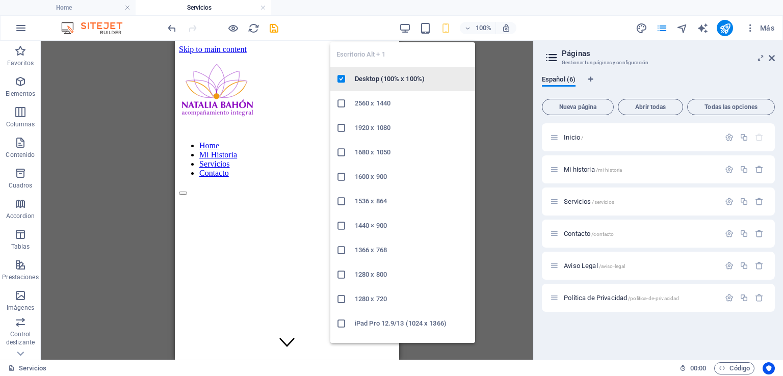
click at [373, 77] on h6 "Desktop (100% x 100%)" at bounding box center [412, 79] width 114 height 12
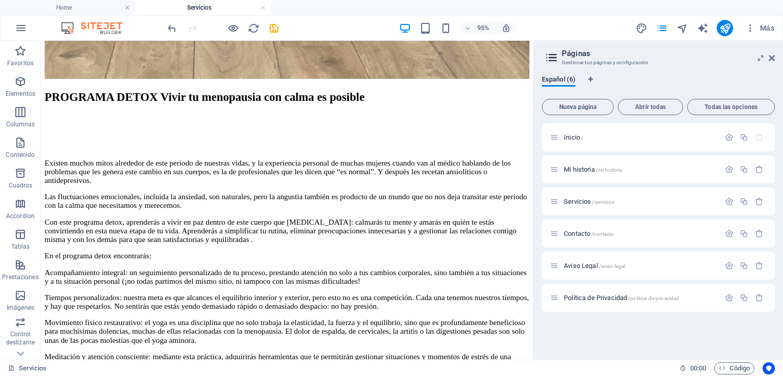
scroll to position [1168, 0]
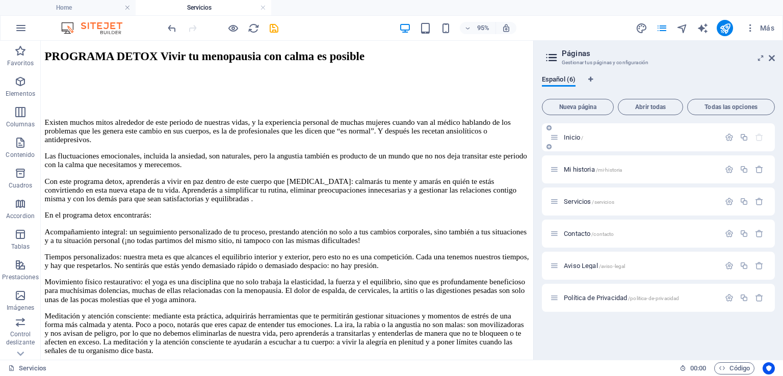
click at [571, 139] on span "Inicio /" at bounding box center [573, 138] width 19 height 8
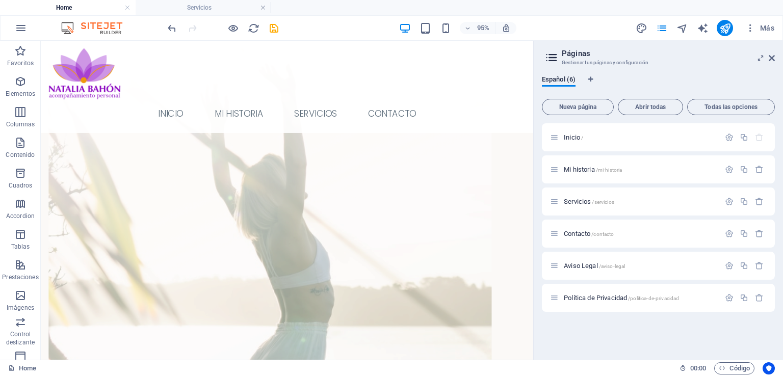
scroll to position [1261, 0]
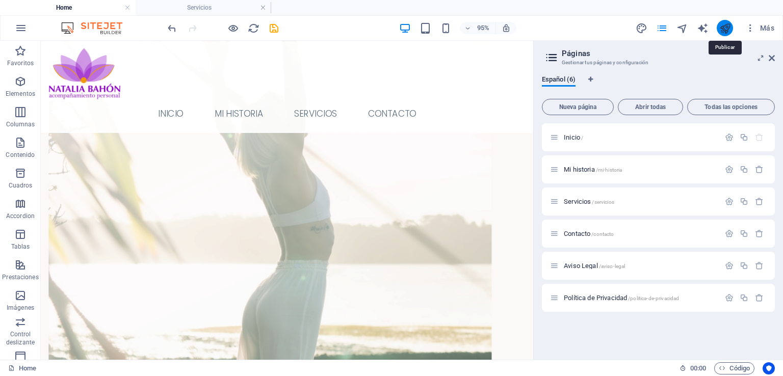
click at [725, 29] on icon "publish" at bounding box center [726, 28] width 12 height 12
